Goal: Navigation & Orientation: Find specific page/section

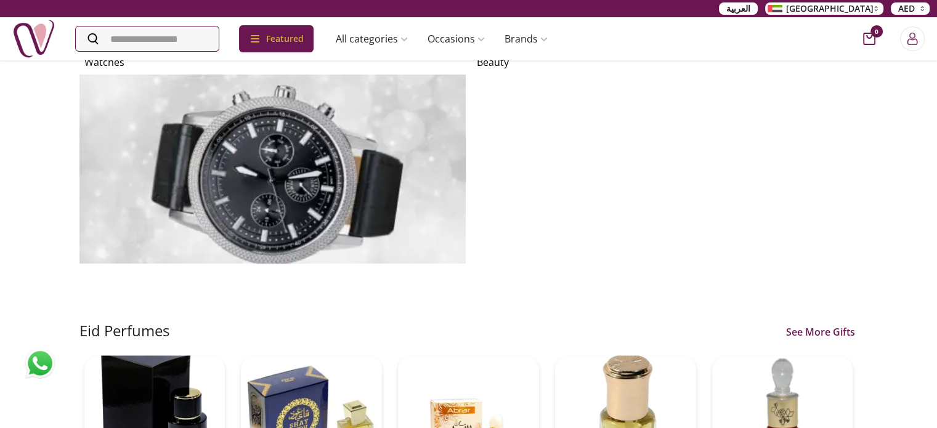
scroll to position [62, 0]
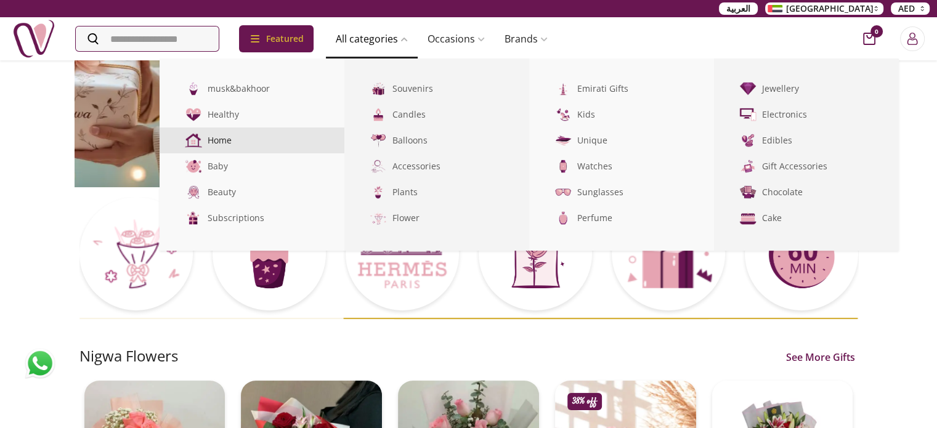
click at [255, 135] on link "Home" at bounding box center [252, 140] width 185 height 26
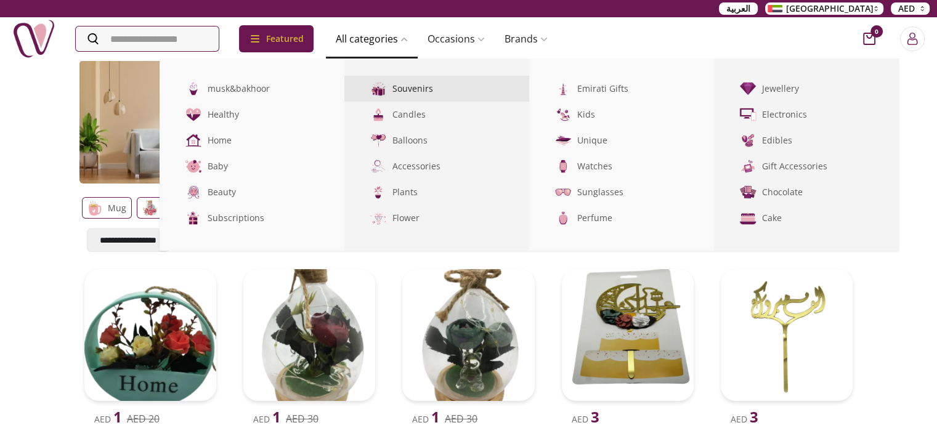
click at [432, 91] on link "Souvenirs" at bounding box center [436, 89] width 185 height 26
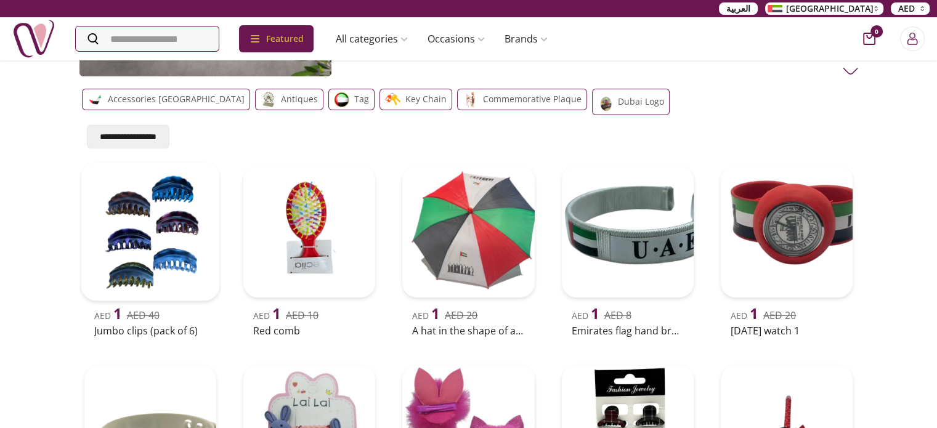
scroll to position [94, 0]
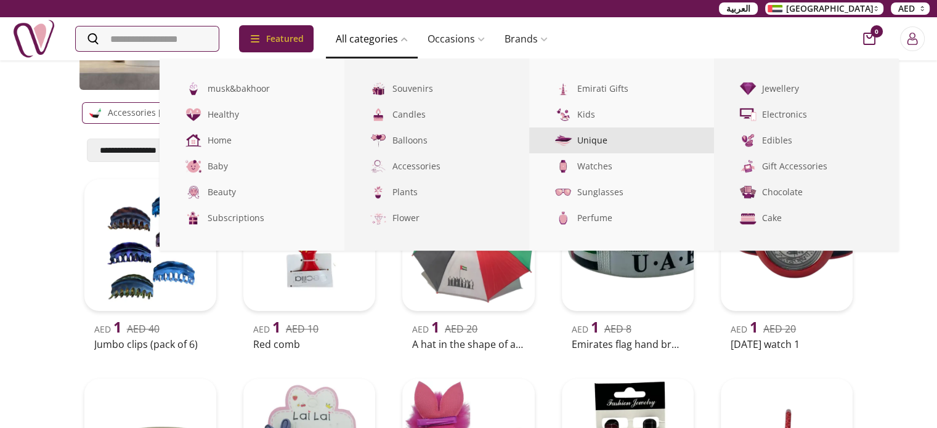
click at [594, 142] on link "Unique" at bounding box center [621, 140] width 185 height 26
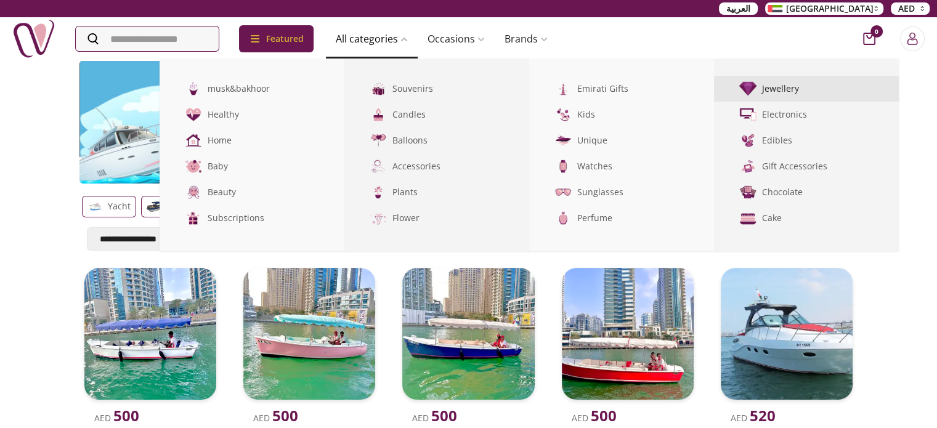
click at [791, 88] on link "Jewellery" at bounding box center [806, 89] width 185 height 26
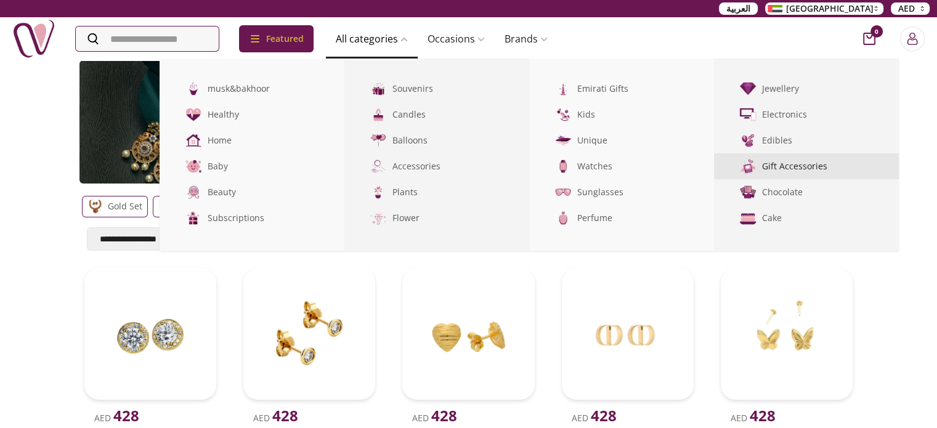
click at [808, 170] on link "Gift Accessories" at bounding box center [806, 166] width 185 height 26
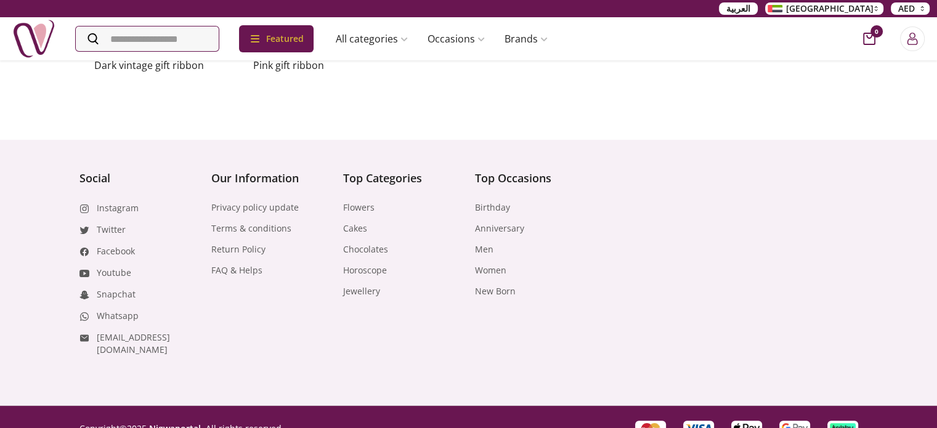
scroll to position [778, 0]
